Goal: Find specific page/section: Find specific page/section

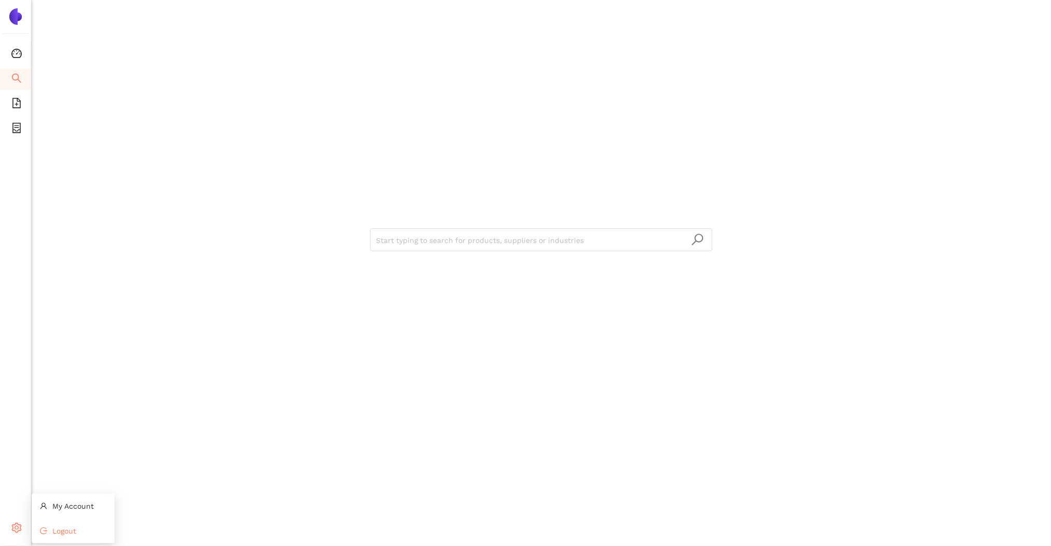
click at [49, 529] on li "Logout" at bounding box center [73, 531] width 83 height 21
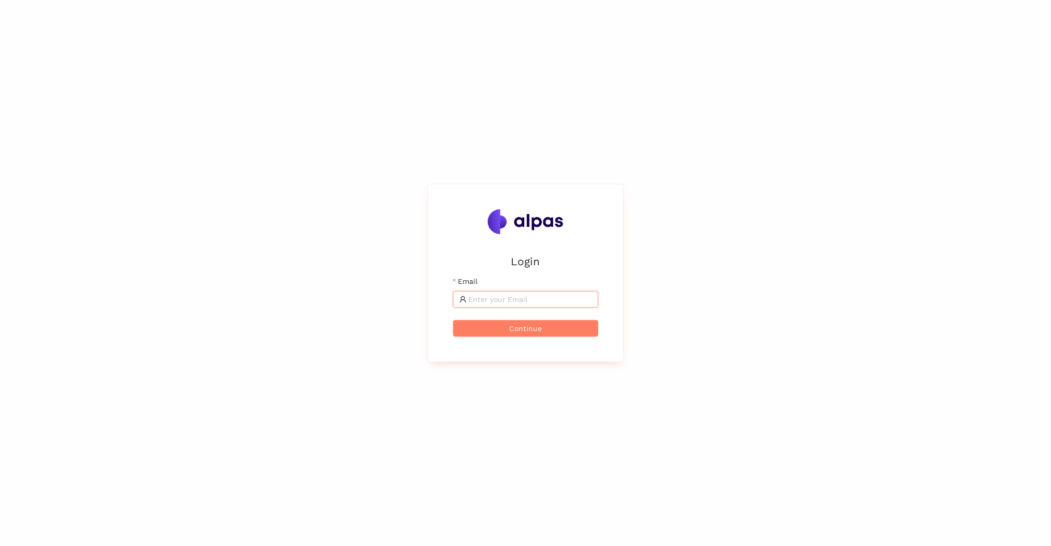
click at [490, 299] on input "Email" at bounding box center [530, 299] width 123 height 11
type input "z"
type input "[EMAIL_ADDRESS]"
click at [453, 320] on button "Continue" at bounding box center [525, 328] width 145 height 17
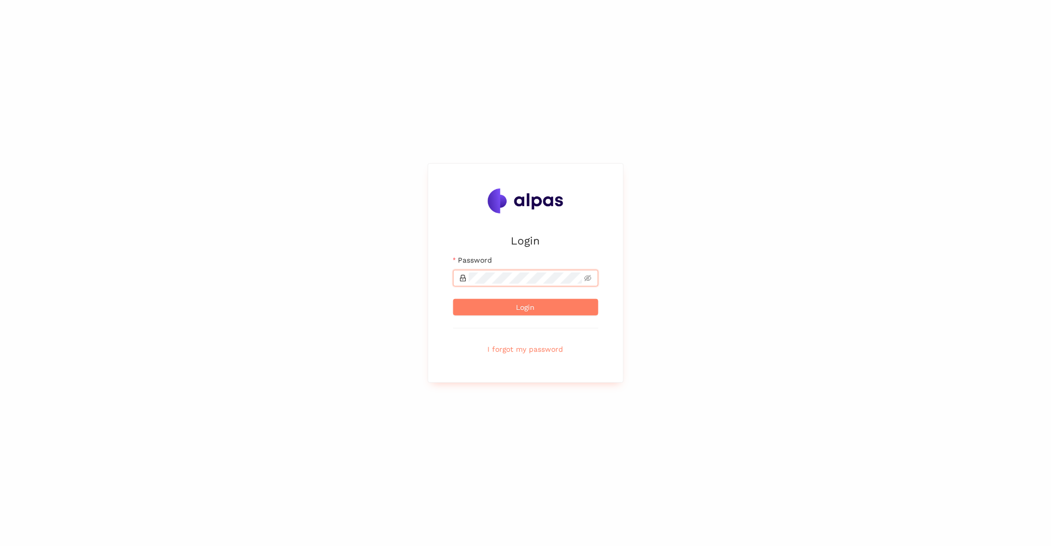
click at [453, 299] on button "Login" at bounding box center [525, 307] width 145 height 17
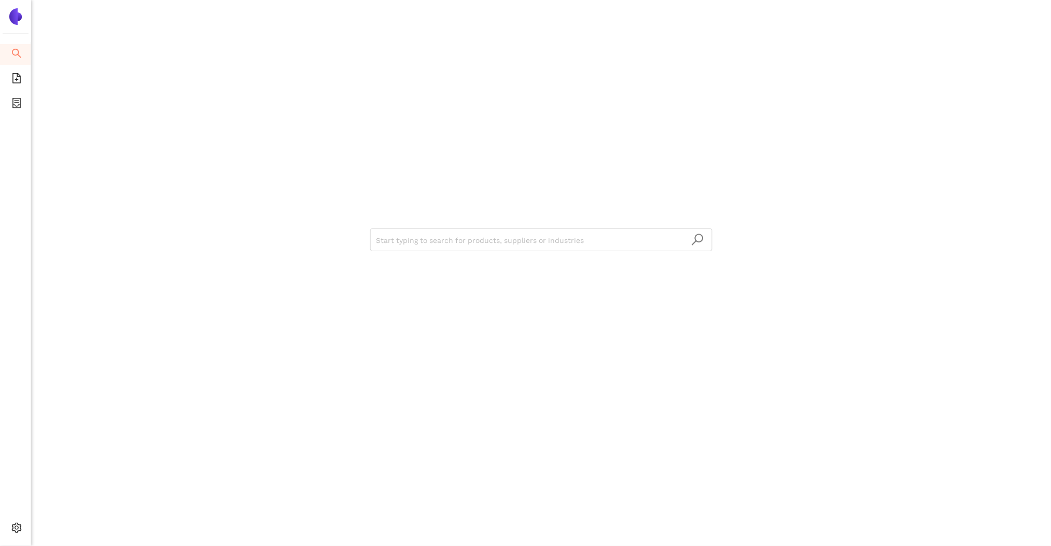
click at [71, 454] on div "Start typing to search for products, suppliers or industries" at bounding box center [541, 273] width 1020 height 546
click at [78, 454] on span "Internal Area" at bounding box center [75, 454] width 46 height 8
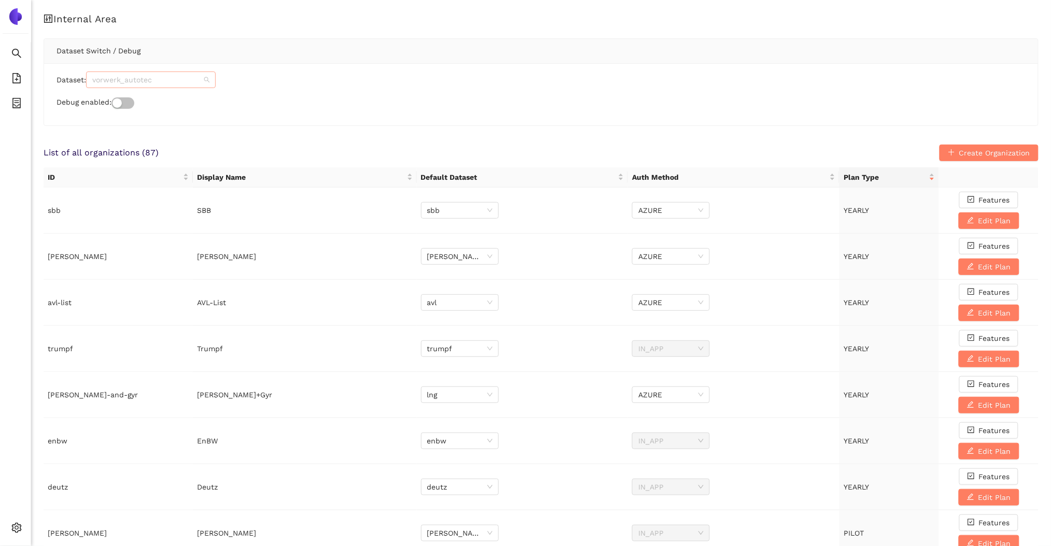
click at [131, 77] on span "vorwerk_autotec" at bounding box center [150, 80] width 117 height 16
type input "[PERSON_NAME]"
click at [106, 102] on div "[PERSON_NAME]" at bounding box center [153, 100] width 117 height 11
click at [18, 104] on icon "container" at bounding box center [16, 103] width 10 height 10
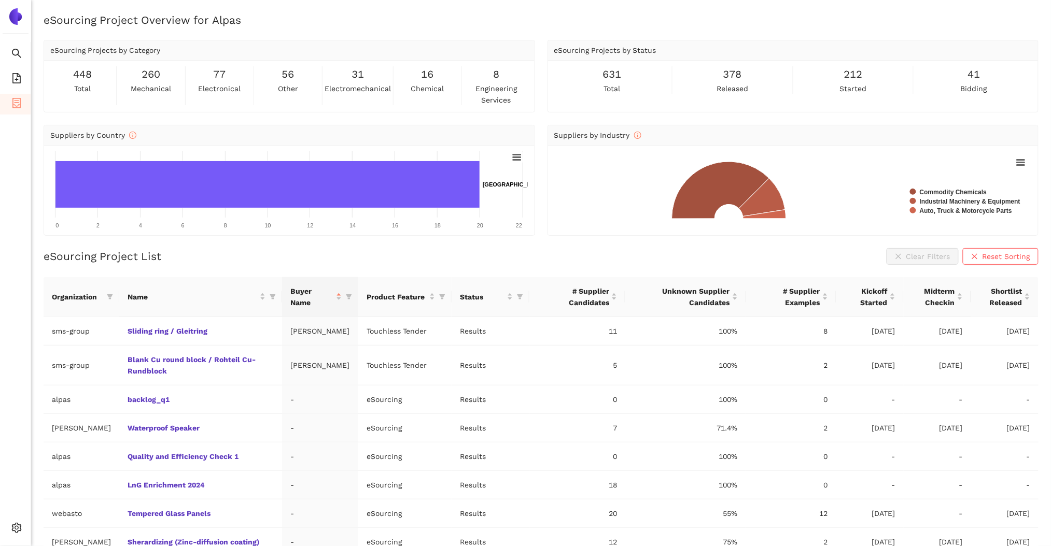
click at [944, 120] on div "eSourcing Project Overview for Alpas eSourcing Projects by Category 448 total 2…" at bounding box center [541, 285] width 1020 height 546
click at [107, 297] on icon "filter" at bounding box center [110, 297] width 6 height 6
click at [85, 313] on span at bounding box center [67, 320] width 112 height 17
type input "ehrer"
click at [18, 341] on input "checkbox" at bounding box center [17, 343] width 8 height 8
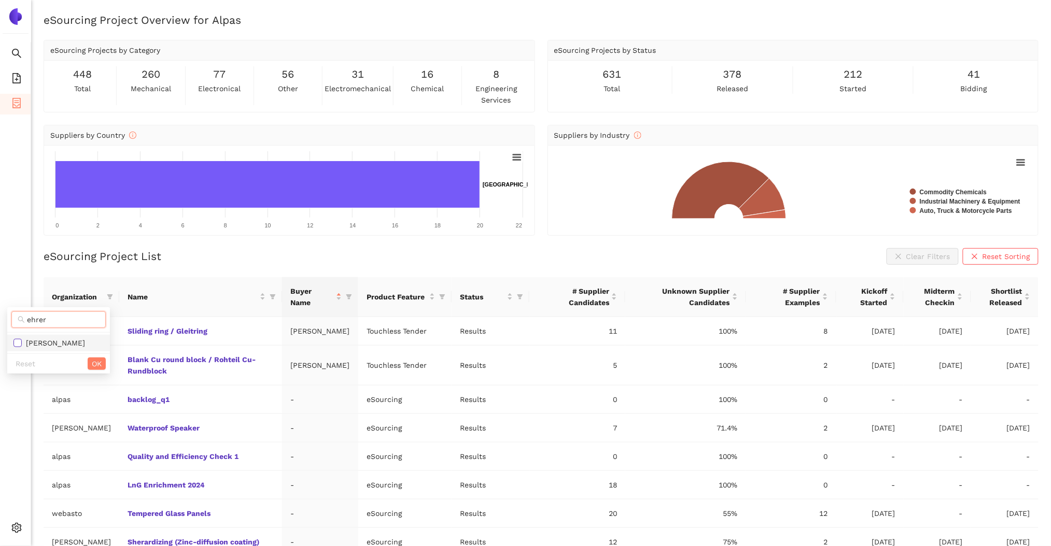
checkbox input "true"
click at [94, 362] on span "OK" at bounding box center [97, 363] width 10 height 11
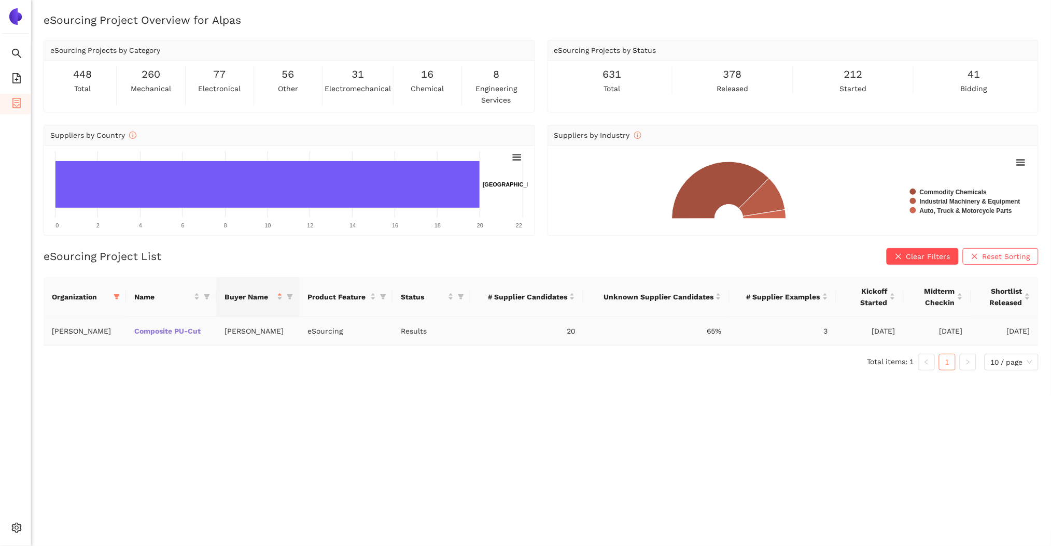
click at [0, 0] on link "Composite PU-Cut" at bounding box center [0, 0] width 0 height 0
